Goal: Task Accomplishment & Management: Manage account settings

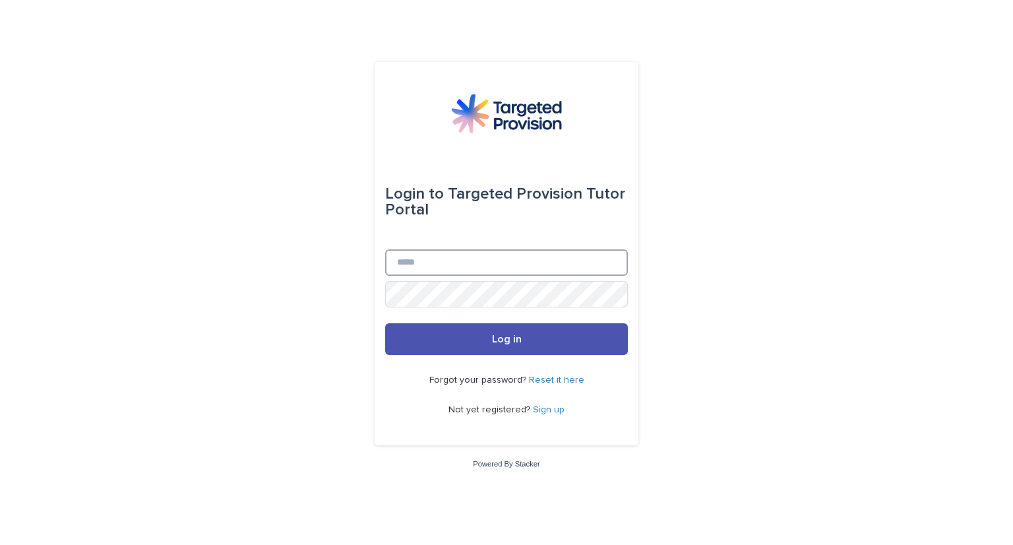
click at [445, 262] on input "Email" at bounding box center [506, 262] width 243 height 26
type input "**********"
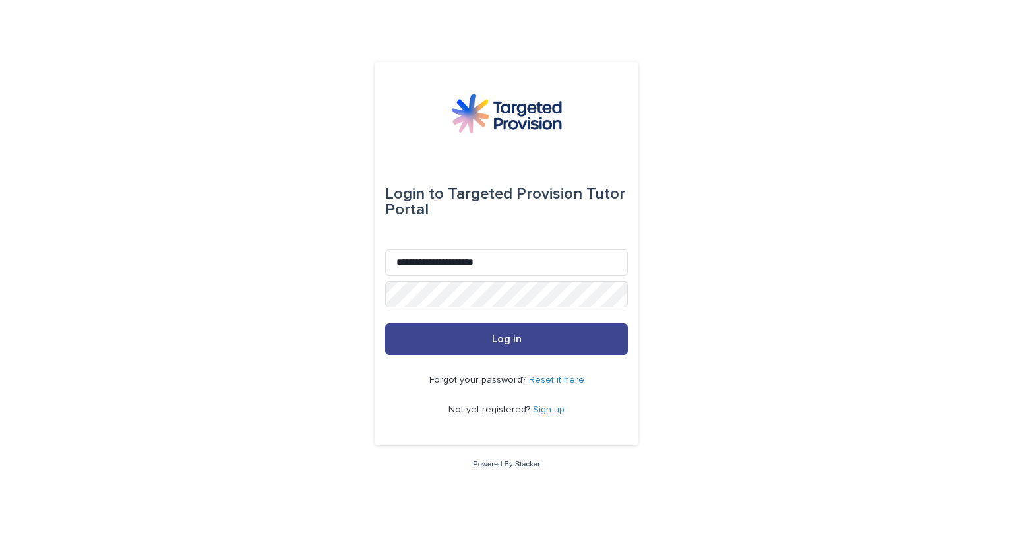
click at [484, 344] on button "Log in" at bounding box center [506, 339] width 243 height 32
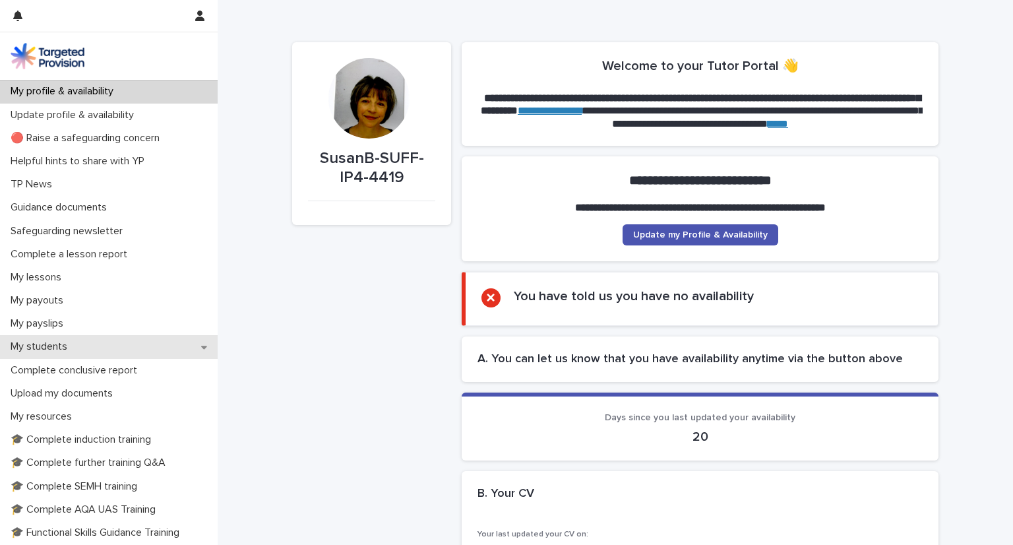
click at [123, 346] on div "My students" at bounding box center [109, 346] width 218 height 23
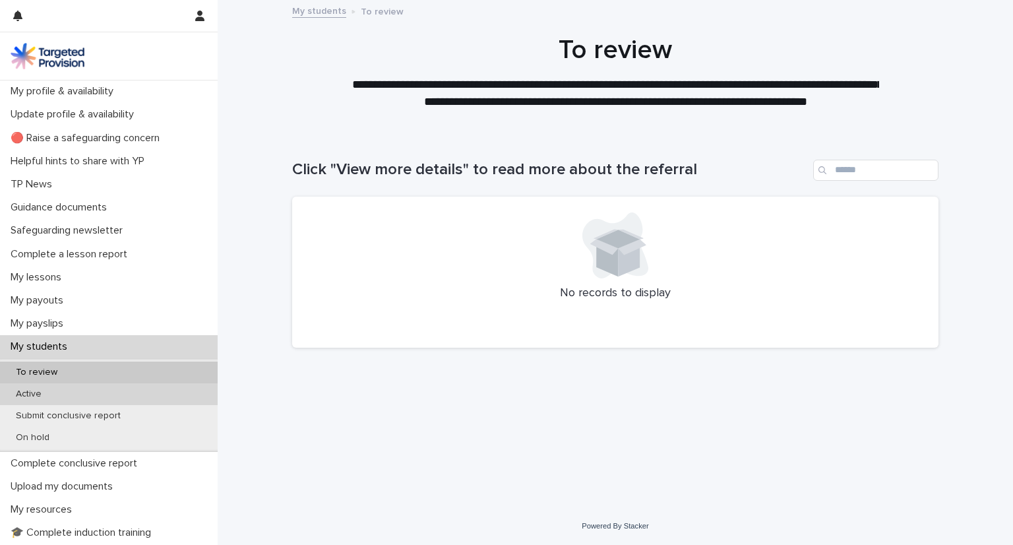
click at [100, 400] on div "Active" at bounding box center [109, 394] width 218 height 22
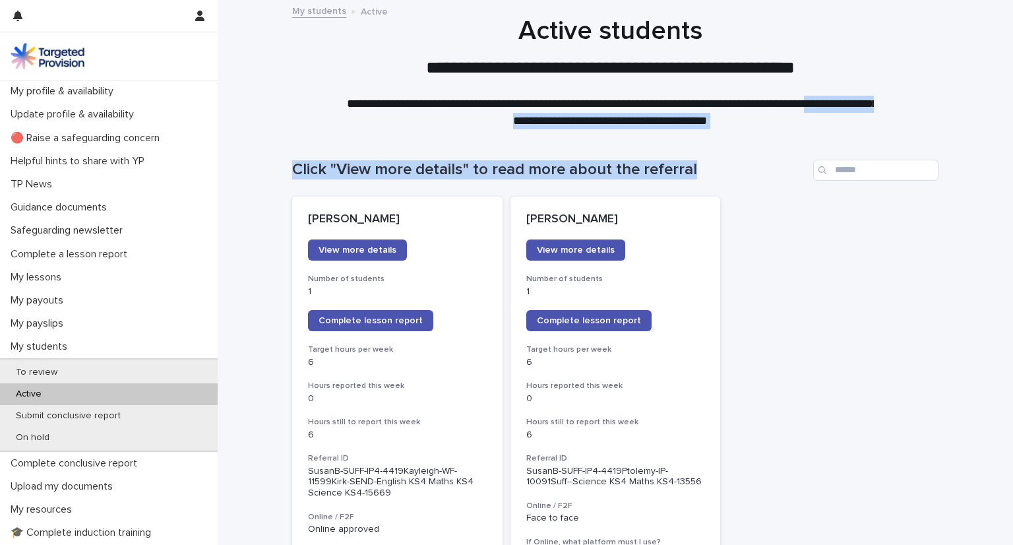
drag, startPoint x: 1001, startPoint y: 104, endPoint x: 997, endPoint y: 138, distance: 34.5
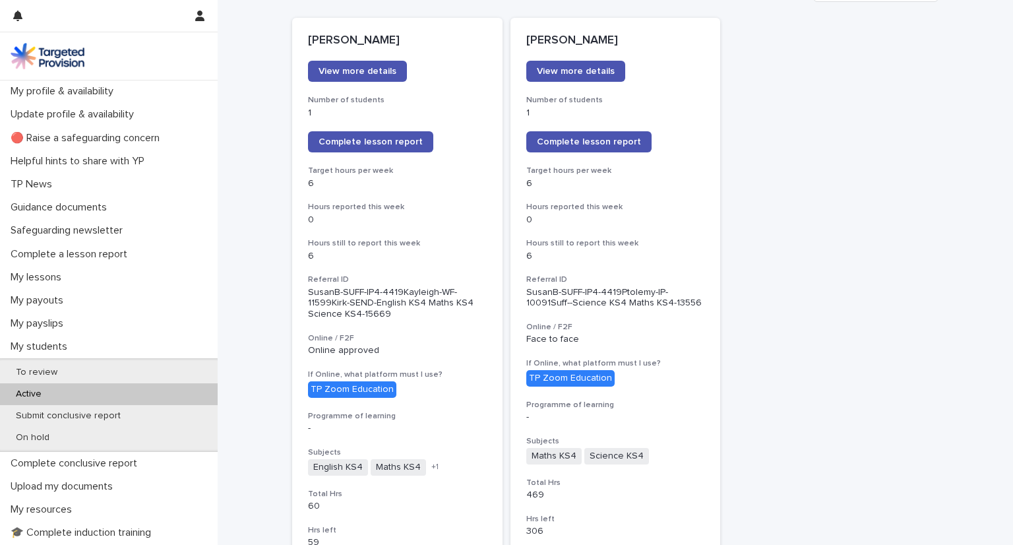
scroll to position [144, 0]
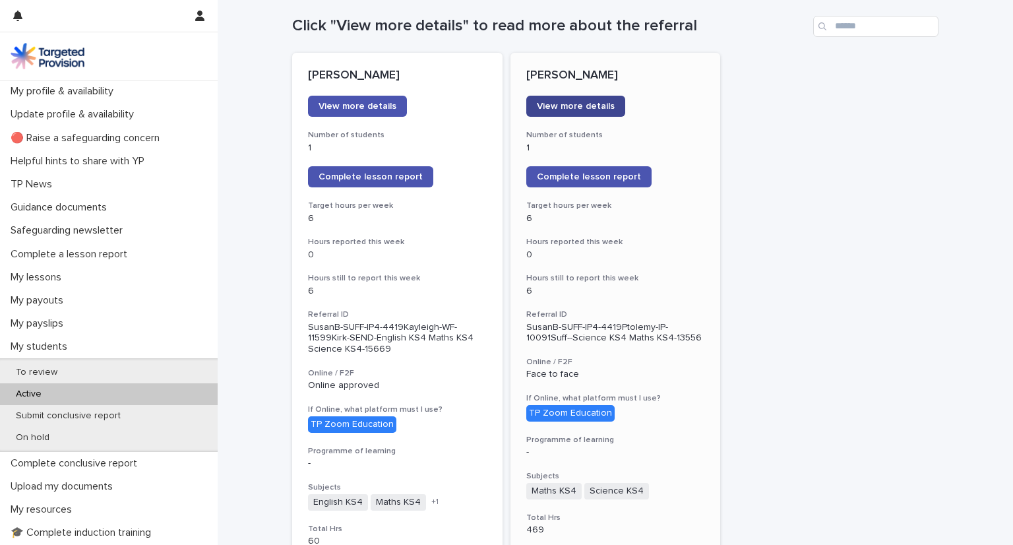
click at [596, 106] on span "View more details" at bounding box center [576, 106] width 78 height 9
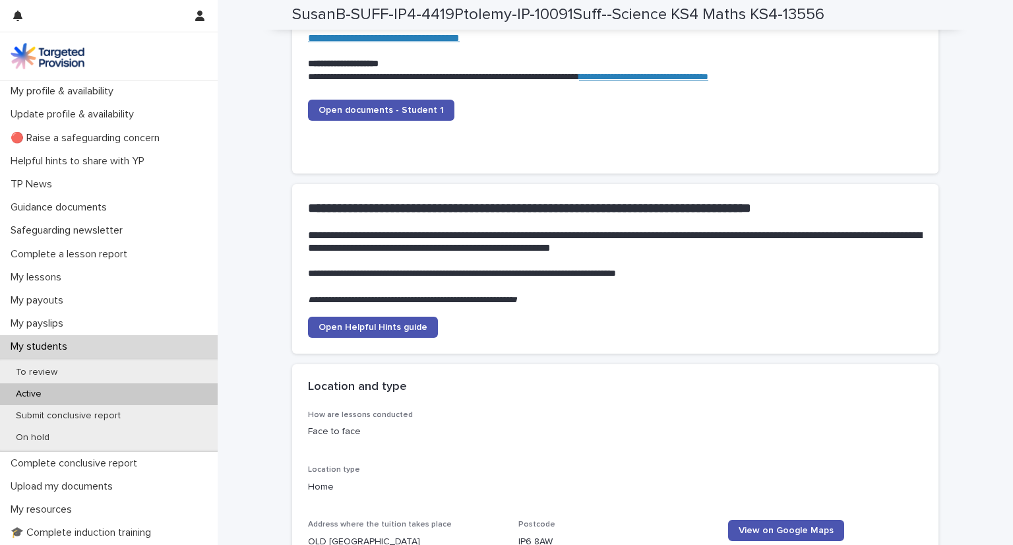
scroll to position [1443, 0]
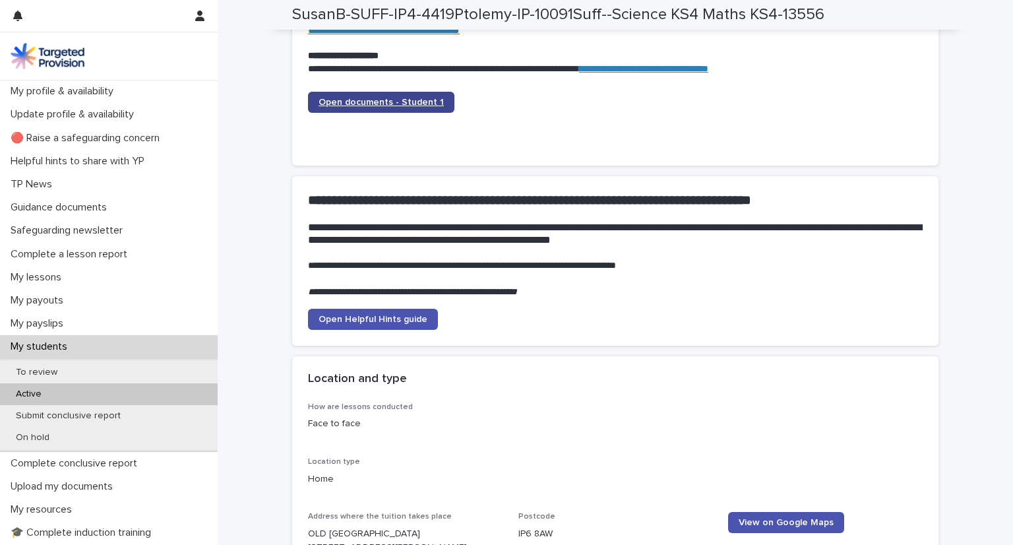
click at [356, 98] on span "Open documents - Student 1" at bounding box center [381, 102] width 125 height 9
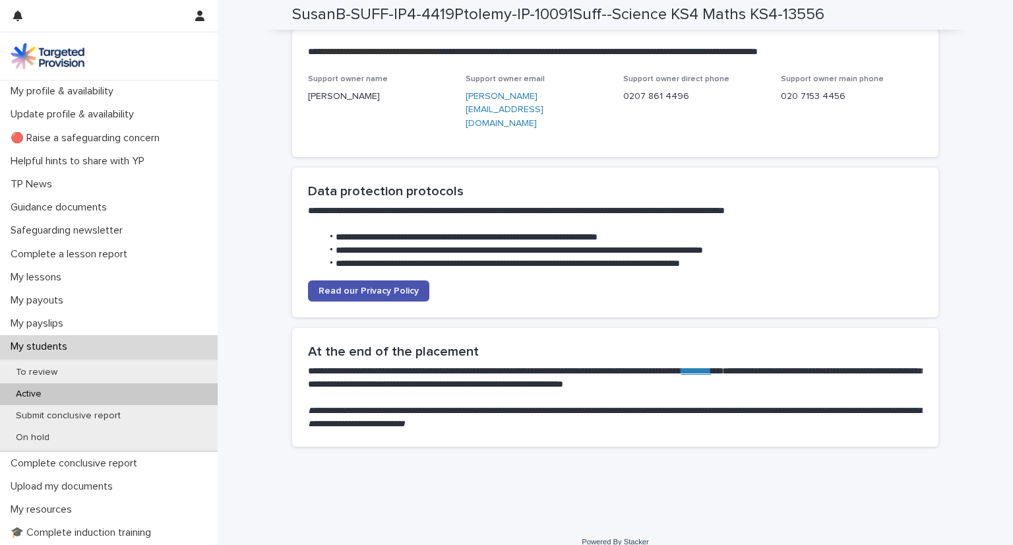
scroll to position [3457, 0]
